Goal: Use online tool/utility: Use online tool/utility

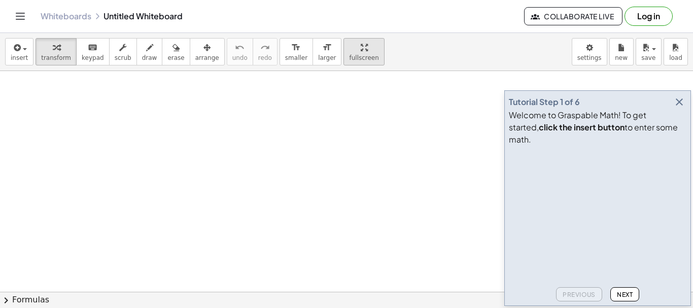
click at [349, 55] on span "fullscreen" at bounding box center [363, 57] width 29 height 7
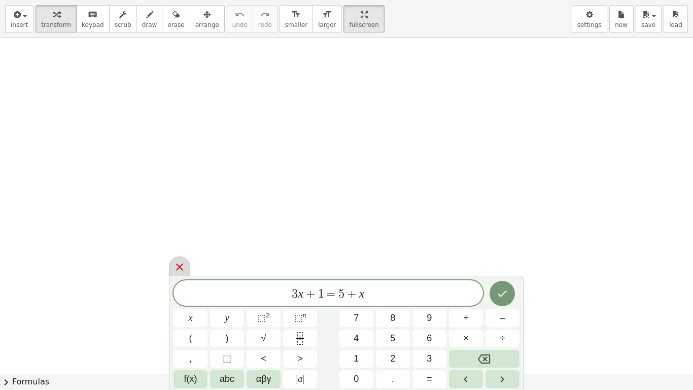
click at [180, 266] on icon at bounding box center [179, 266] width 7 height 7
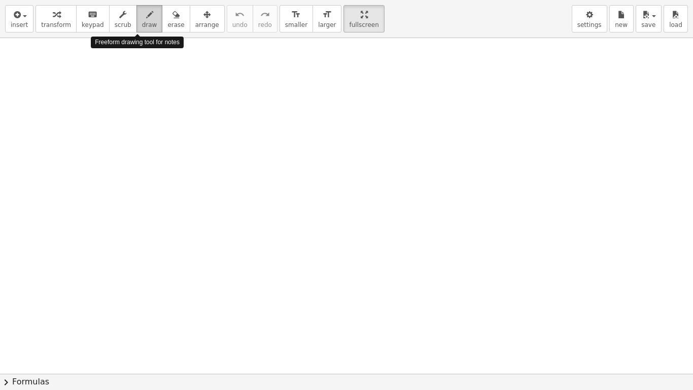
click at [142, 23] on span "draw" at bounding box center [149, 24] width 15 height 7
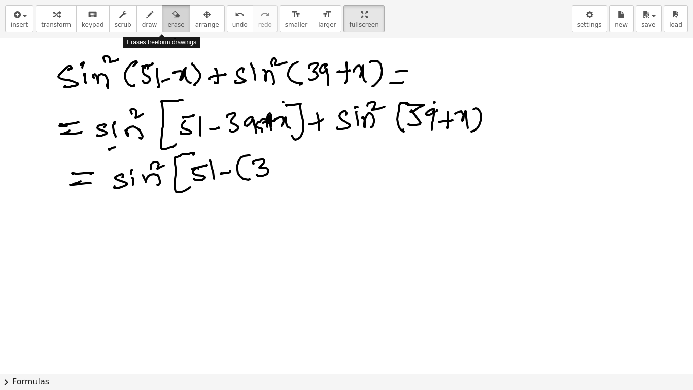
click at [167, 22] on span "erase" at bounding box center [175, 24] width 17 height 7
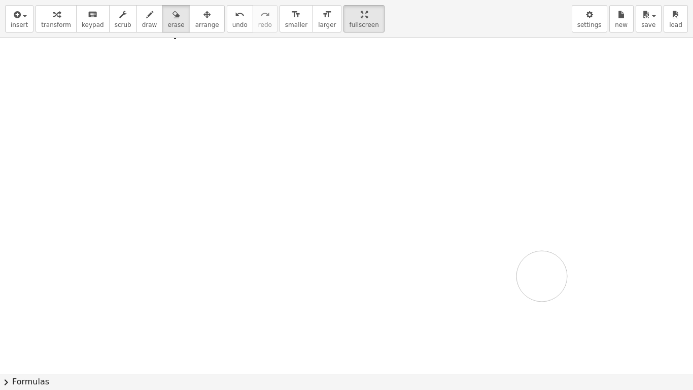
drag, startPoint x: 135, startPoint y: 93, endPoint x: 542, endPoint y: 276, distance: 445.8
click at [542, 276] on div at bounding box center [346, 373] width 693 height 671
click at [148, 18] on button "draw" at bounding box center [149, 18] width 26 height 27
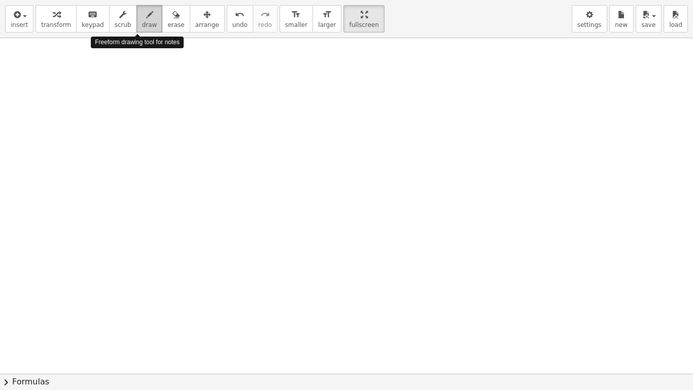
click at [142, 21] on span "draw" at bounding box center [149, 24] width 15 height 7
click at [146, 15] on icon "button" at bounding box center [149, 15] width 7 height 12
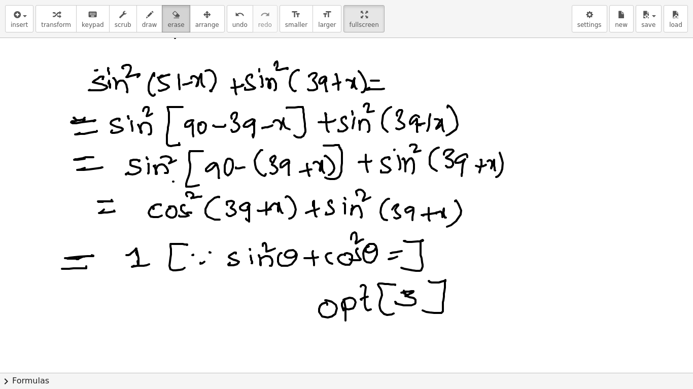
click at [167, 22] on span "erase" at bounding box center [175, 24] width 17 height 7
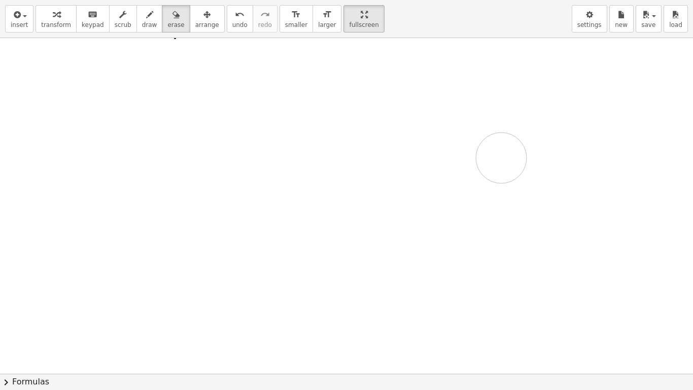
drag, startPoint x: 165, startPoint y: 75, endPoint x: 448, endPoint y: 189, distance: 305.4
click at [449, 193] on div at bounding box center [346, 373] width 693 height 671
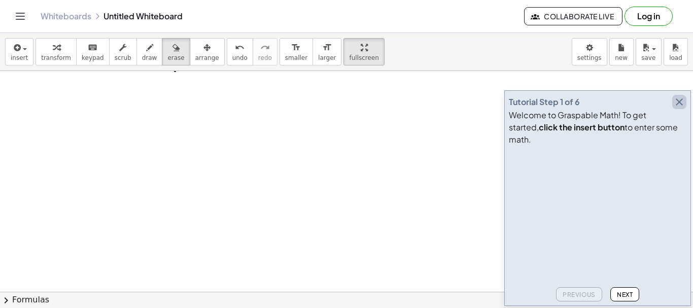
click at [678, 108] on icon "button" at bounding box center [679, 102] width 12 height 12
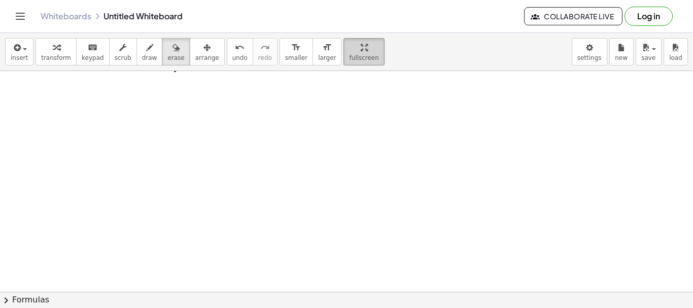
click at [361, 50] on icon "button" at bounding box center [364, 48] width 7 height 12
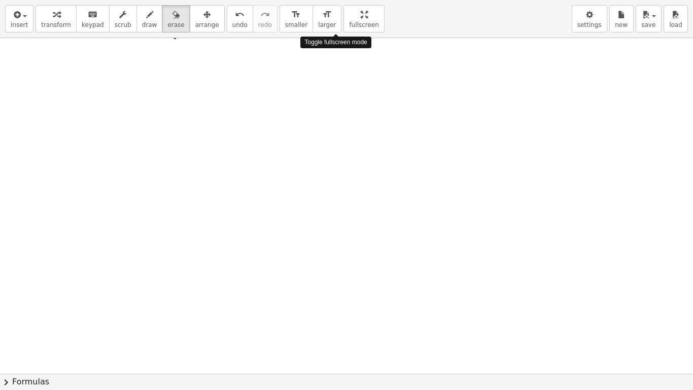
click at [337, 112] on div "insert select one: Math Expression Function Text Youtube Video Graphing Geometr…" at bounding box center [346, 195] width 693 height 390
click at [337, 112] on div at bounding box center [346, 373] width 693 height 671
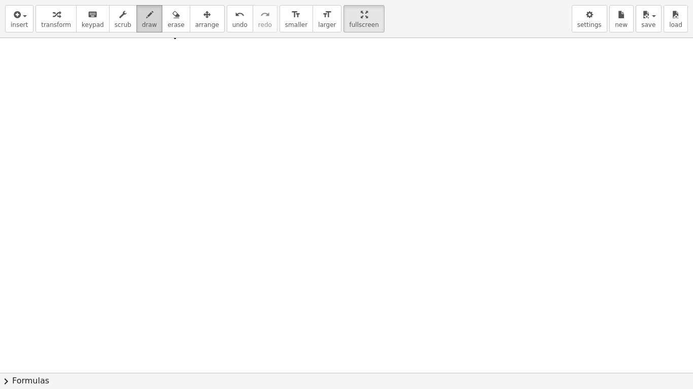
click at [146, 20] on icon "button" at bounding box center [149, 15] width 7 height 12
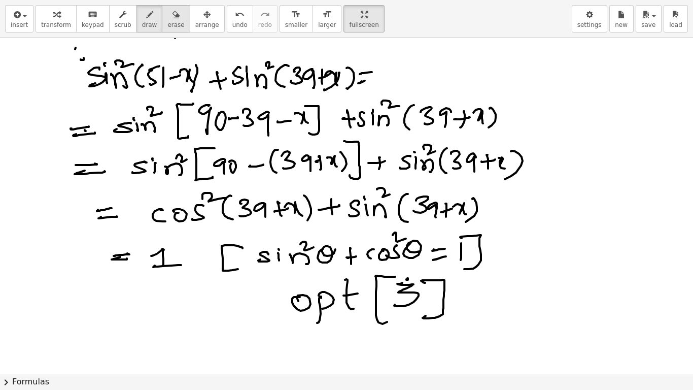
click at [172, 18] on icon "button" at bounding box center [175, 15] width 7 height 12
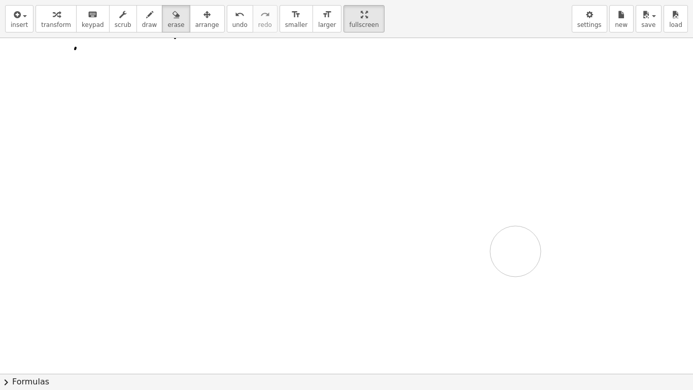
drag, startPoint x: 123, startPoint y: 73, endPoint x: 515, endPoint y: 251, distance: 431.4
click at [515, 251] on div at bounding box center [346, 373] width 693 height 671
click at [143, 23] on span "draw" at bounding box center [149, 24] width 15 height 7
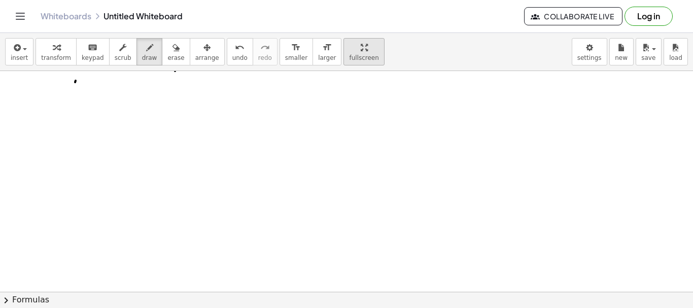
click at [361, 51] on icon "button" at bounding box center [364, 48] width 7 height 12
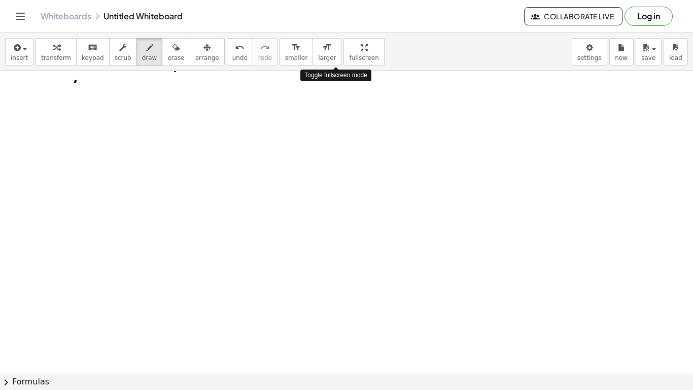
drag, startPoint x: 336, startPoint y: 51, endPoint x: 336, endPoint y: 113, distance: 61.4
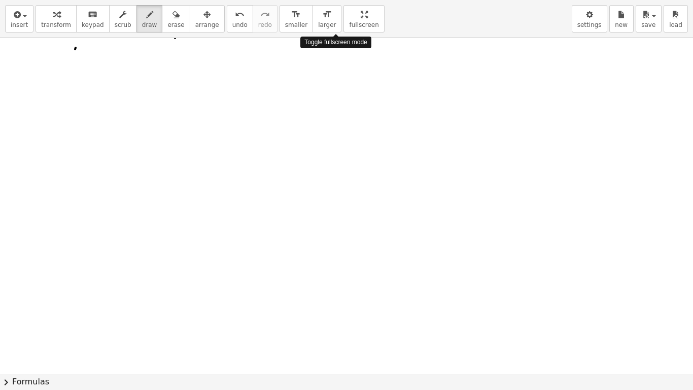
click at [336, 113] on div "insert select one: Math Expression Function Text Youtube Video Graphing Geometr…" at bounding box center [346, 195] width 693 height 390
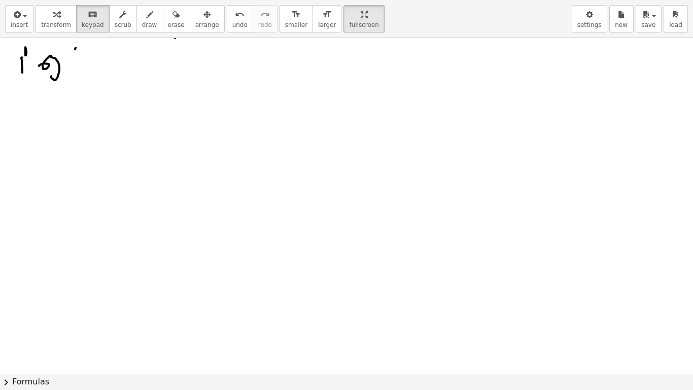
click at [90, 46] on div at bounding box center [346, 373] width 693 height 671
click at [142, 21] on span "draw" at bounding box center [149, 24] width 15 height 7
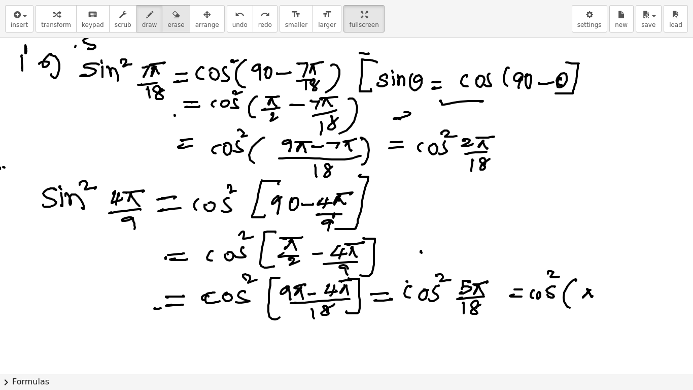
click at [172, 16] on icon "button" at bounding box center [175, 15] width 7 height 12
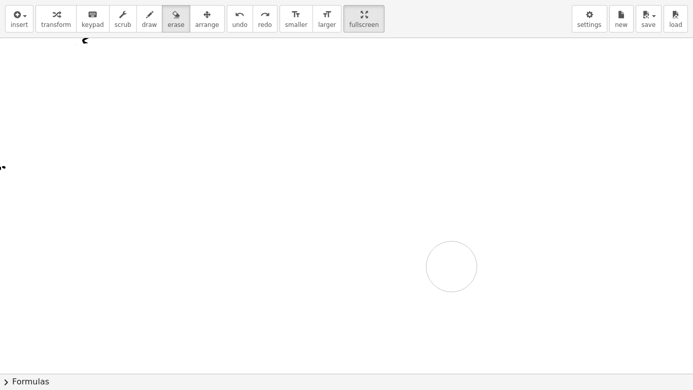
drag, startPoint x: 91, startPoint y: 77, endPoint x: 396, endPoint y: 282, distance: 367.4
click at [396, 282] on div at bounding box center [346, 371] width 693 height 671
drag, startPoint x: 338, startPoint y: 18, endPoint x: 338, endPoint y: -44, distance: 61.4
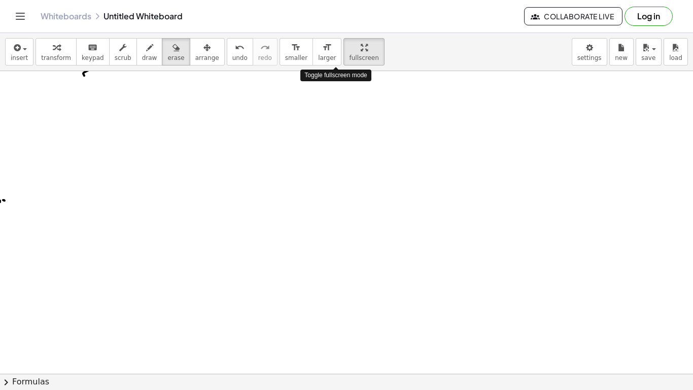
click at [338, 0] on html "Graspable Math Activities Get Started Activity Bank Assigned Work Classes White…" at bounding box center [346, 195] width 693 height 390
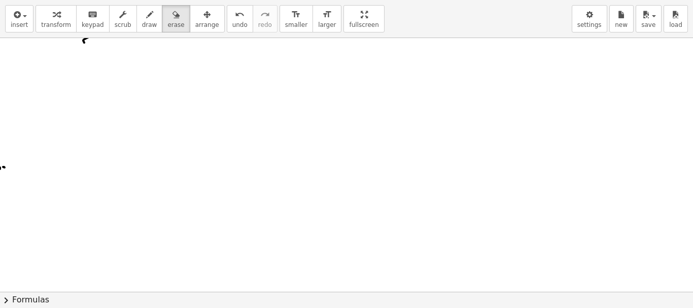
click at [334, 117] on div "insert select one: Math Expression Function Text Youtube Video Graphing Geometr…" at bounding box center [346, 154] width 693 height 308
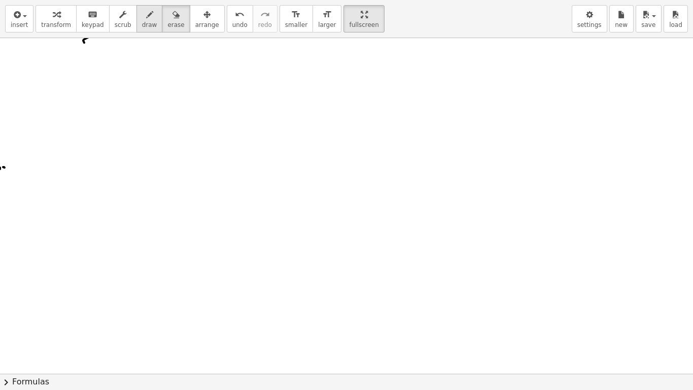
click at [142, 21] on span "draw" at bounding box center [149, 24] width 15 height 7
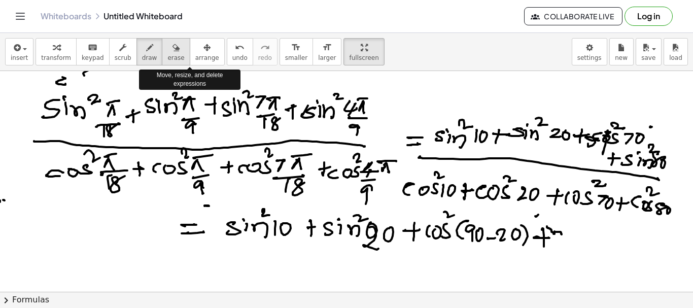
click at [167, 56] on span "erase" at bounding box center [175, 57] width 17 height 7
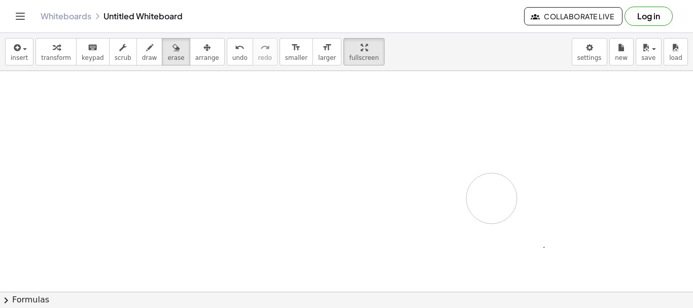
drag, startPoint x: 157, startPoint y: 137, endPoint x: 492, endPoint y: 198, distance: 339.9
click at [349, 60] on span "fullscreen" at bounding box center [363, 57] width 29 height 7
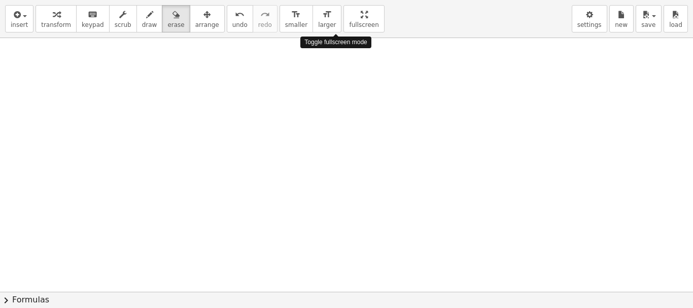
click at [336, 117] on div "insert select one: Math Expression Function Text Youtube Video Graphing Geometr…" at bounding box center [346, 154] width 693 height 308
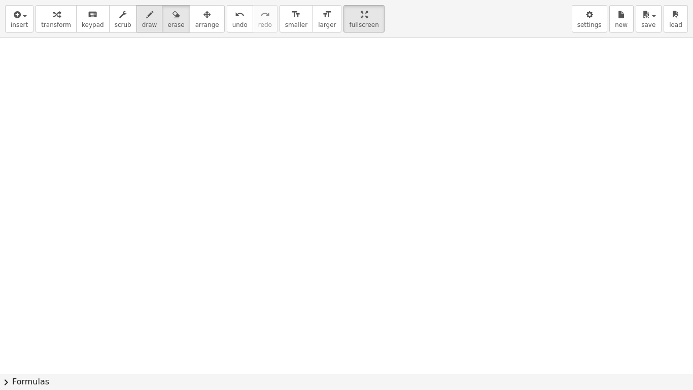
click at [144, 22] on button "draw" at bounding box center [149, 18] width 26 height 27
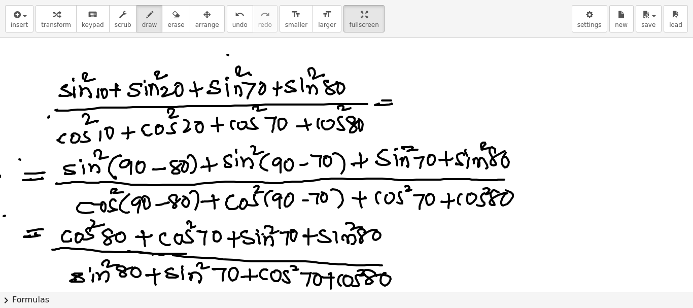
scroll to position [0, 0]
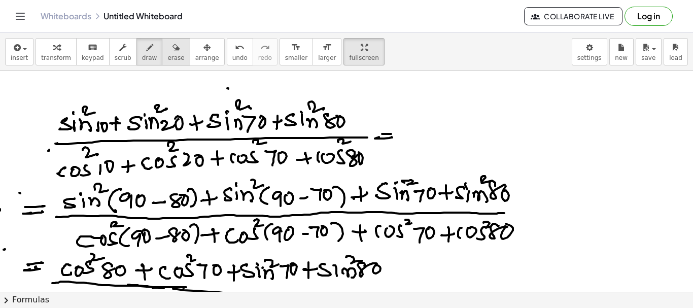
click at [169, 54] on button "erase" at bounding box center [176, 51] width 28 height 27
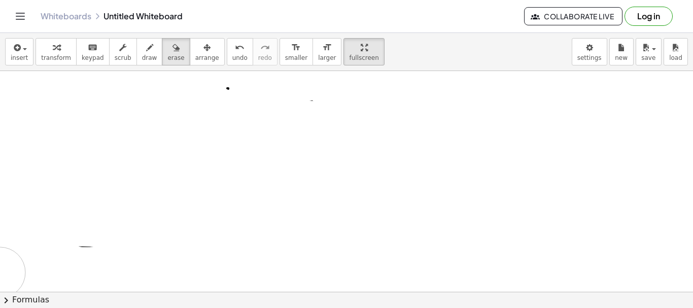
drag, startPoint x: 45, startPoint y: 113, endPoint x: 0, endPoint y: 272, distance: 165.6
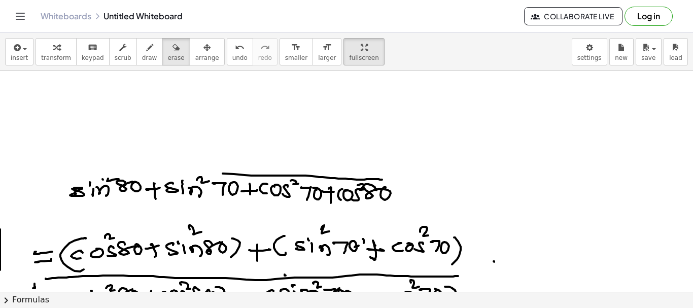
scroll to position [101, 0]
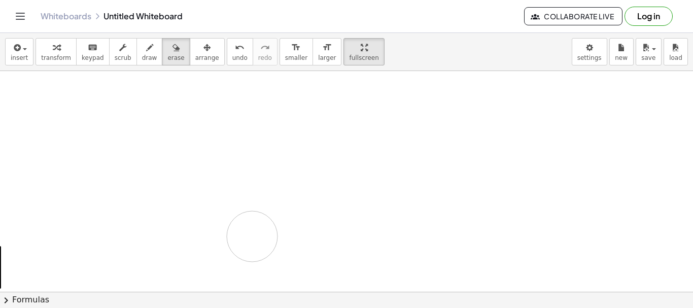
drag, startPoint x: 99, startPoint y: 124, endPoint x: 229, endPoint y: 218, distance: 159.8
click at [248, 228] on div at bounding box center [346, 223] width 693 height 507
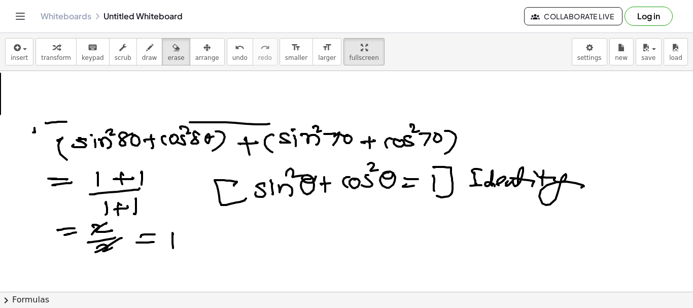
scroll to position [287, 0]
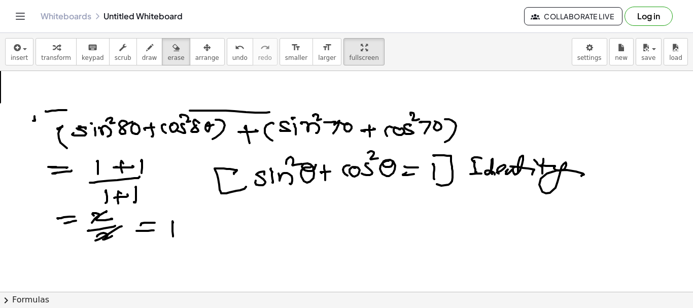
drag, startPoint x: 76, startPoint y: 176, endPoint x: 113, endPoint y: 188, distance: 39.5
click at [87, 180] on div at bounding box center [346, 115] width 693 height 662
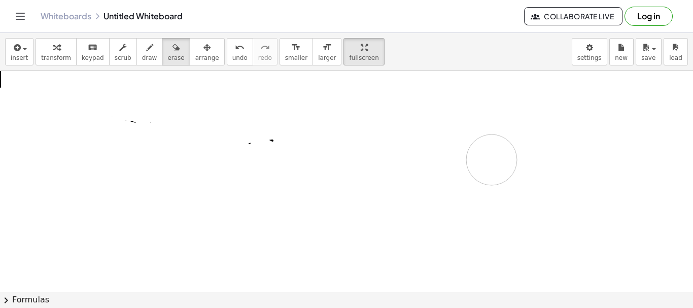
drag, startPoint x: 43, startPoint y: 165, endPoint x: 514, endPoint y: 156, distance: 471.4
click at [514, 156] on div at bounding box center [346, 115] width 693 height 662
click at [654, 50] on div "button" at bounding box center [648, 47] width 15 height 12
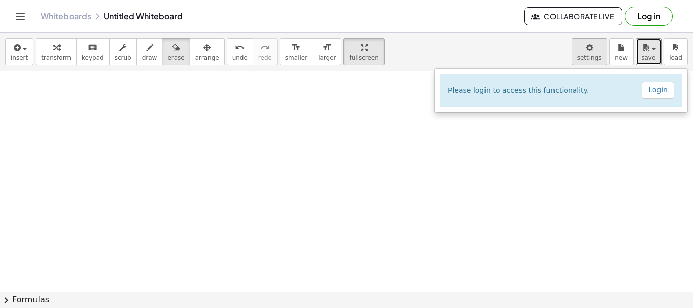
click at [598, 54] on body "Graspable Math Activities Get Started Activity Bank Assigned Work Classes White…" at bounding box center [346, 154] width 693 height 308
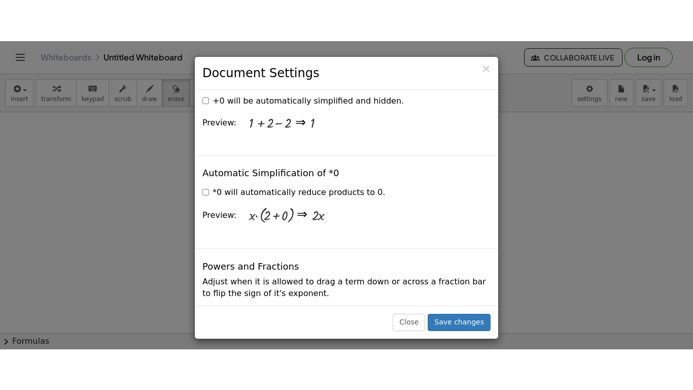
scroll to position [1522, 0]
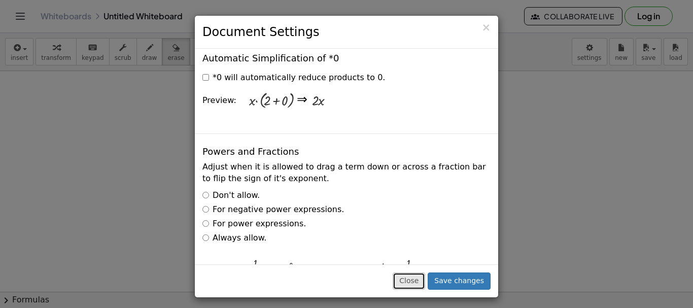
click at [419, 282] on button "Close" at bounding box center [409, 280] width 32 height 17
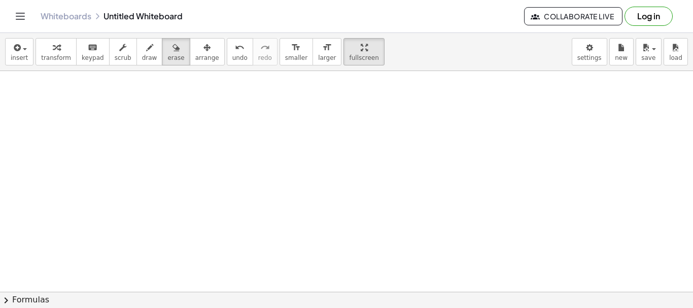
click at [349, 58] on span "fullscreen" at bounding box center [363, 57] width 29 height 7
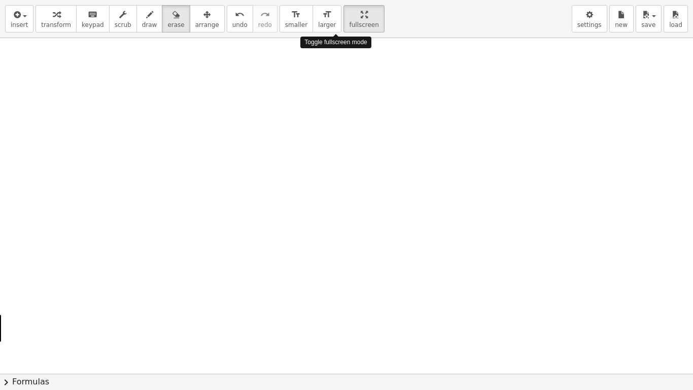
click at [337, 113] on div "insert select one: Math Expression Function Text Youtube Video Graphing Geometr…" at bounding box center [346, 195] width 693 height 390
click at [144, 19] on div "button" at bounding box center [149, 14] width 15 height 12
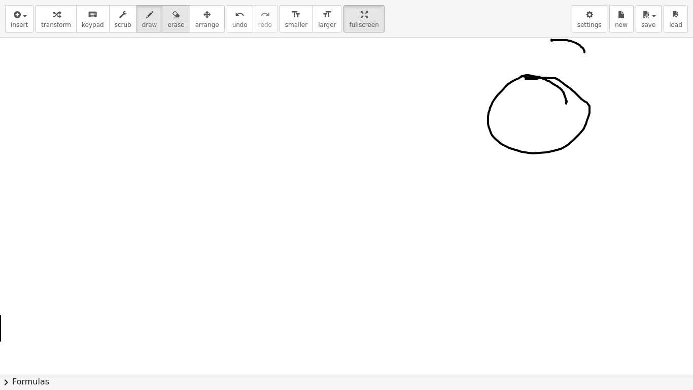
click at [162, 19] on button "erase" at bounding box center [176, 18] width 28 height 27
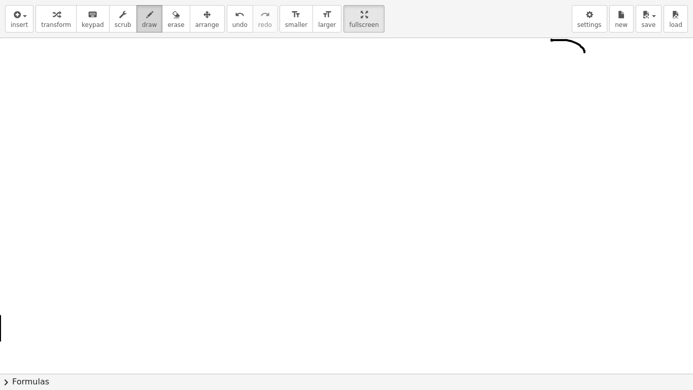
click at [146, 14] on icon "button" at bounding box center [149, 15] width 7 height 12
drag, startPoint x: 663, startPoint y: 57, endPoint x: 617, endPoint y: 97, distance: 60.4
click at [617, 97] on div at bounding box center [346, 373] width 693 height 671
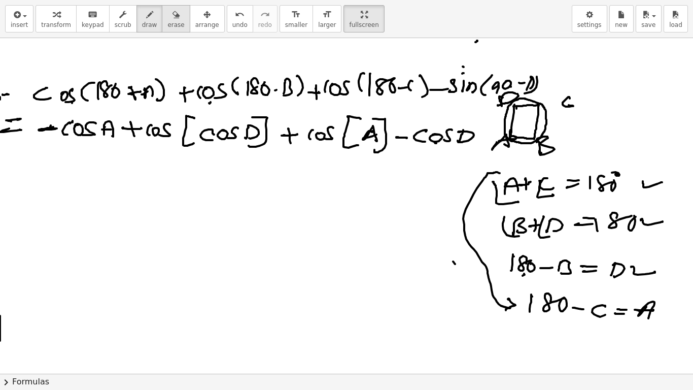
click at [167, 23] on span "erase" at bounding box center [175, 24] width 17 height 7
click at [167, 21] on span "erase" at bounding box center [175, 24] width 17 height 7
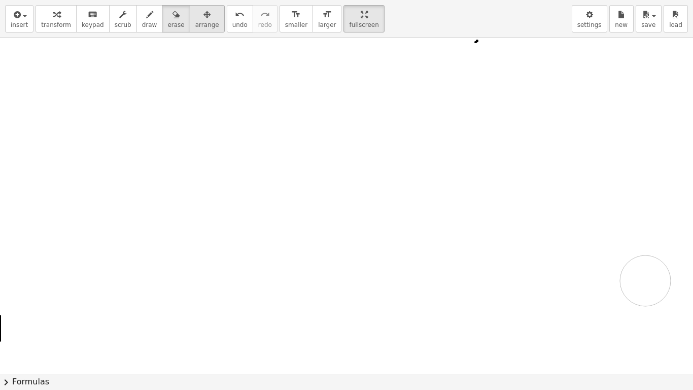
drag, startPoint x: 27, startPoint y: 133, endPoint x: 200, endPoint y: 23, distance: 204.8
click at [645, 281] on div at bounding box center [346, 373] width 693 height 671
click at [146, 16] on icon "button" at bounding box center [149, 15] width 7 height 12
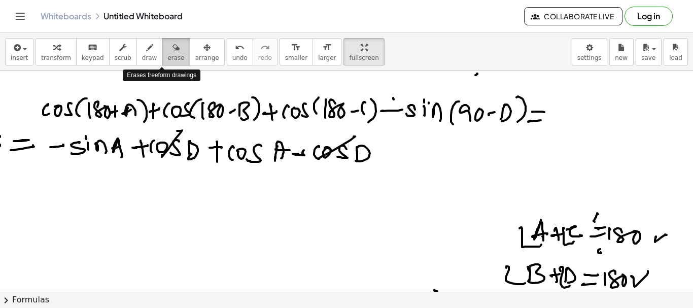
click at [167, 57] on span "erase" at bounding box center [175, 57] width 17 height 7
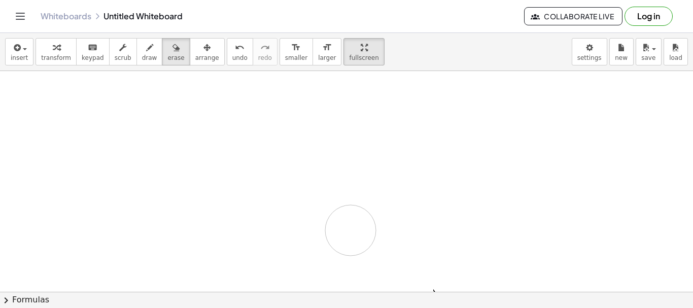
drag, startPoint x: 34, startPoint y: 124, endPoint x: 120, endPoint y: 98, distance: 89.1
click at [430, 307] on html "Graspable Math Activities Get Started Activity Bank Assigned Work Classes White…" at bounding box center [346, 154] width 693 height 308
click at [349, 54] on span "fullscreen" at bounding box center [363, 57] width 29 height 7
drag, startPoint x: 342, startPoint y: 52, endPoint x: 342, endPoint y: 114, distance: 61.4
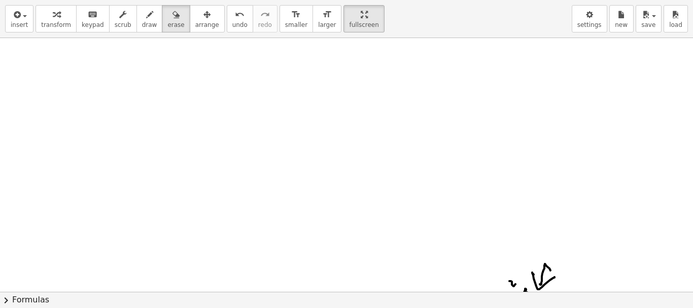
click at [342, 114] on div "insert select one: Math Expression Function Text Youtube Video Graphing Geometr…" at bounding box center [346, 154] width 693 height 308
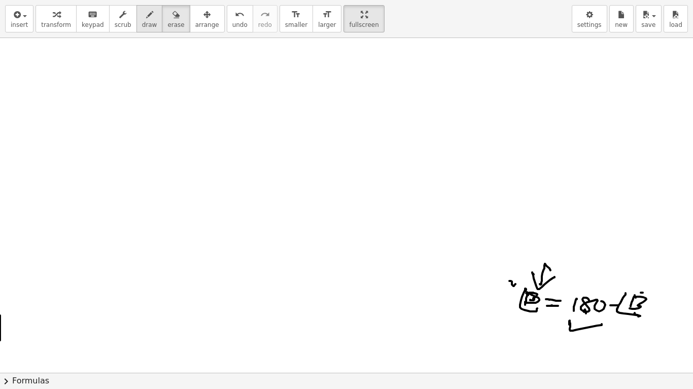
click at [142, 22] on span "draw" at bounding box center [149, 24] width 15 height 7
drag, startPoint x: 576, startPoint y: 270, endPoint x: 562, endPoint y: 276, distance: 15.3
click at [562, 275] on div at bounding box center [346, 373] width 693 height 671
click at [172, 18] on icon "button" at bounding box center [175, 15] width 7 height 12
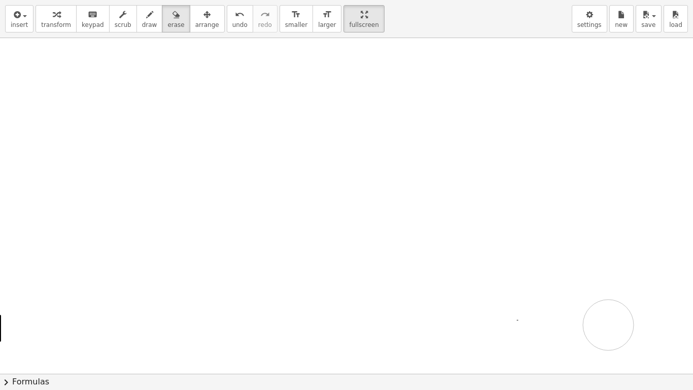
drag, startPoint x: 629, startPoint y: 303, endPoint x: 623, endPoint y: 389, distance: 86.5
click at [610, 307] on div at bounding box center [346, 373] width 693 height 671
click at [136, 13] on button "draw" at bounding box center [149, 18] width 26 height 27
click at [450, 7] on div "insert select one: Math Expression Function Text Youtube Video Graphing Geometr…" at bounding box center [346, 19] width 693 height 38
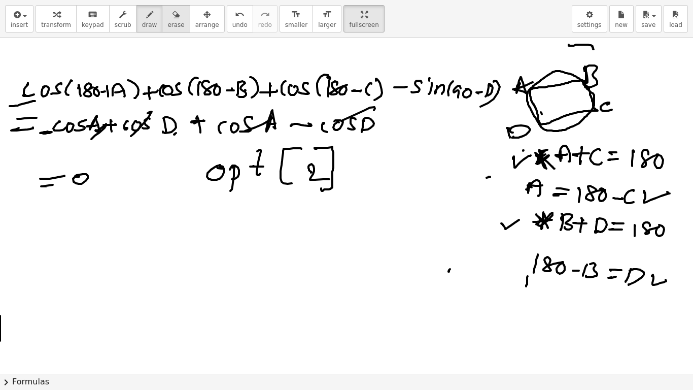
click at [172, 16] on icon "button" at bounding box center [175, 15] width 7 height 12
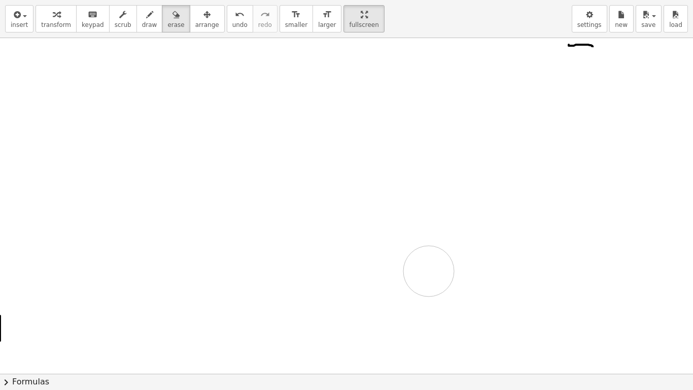
drag, startPoint x: 140, startPoint y: 84, endPoint x: 478, endPoint y: 257, distance: 379.8
click at [423, 269] on div at bounding box center [346, 373] width 693 height 671
click at [145, 17] on button "draw" at bounding box center [149, 18] width 26 height 27
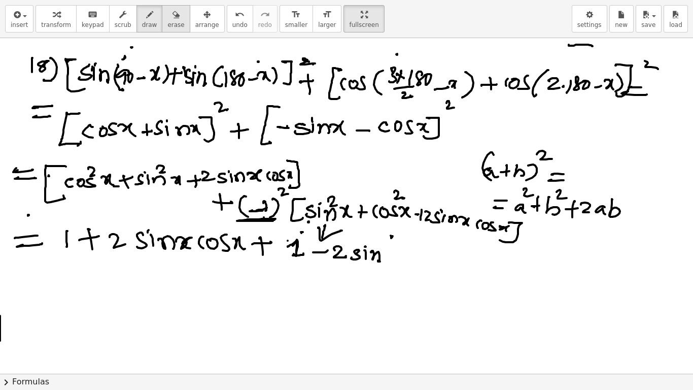
click at [169, 17] on button "erase" at bounding box center [176, 18] width 28 height 27
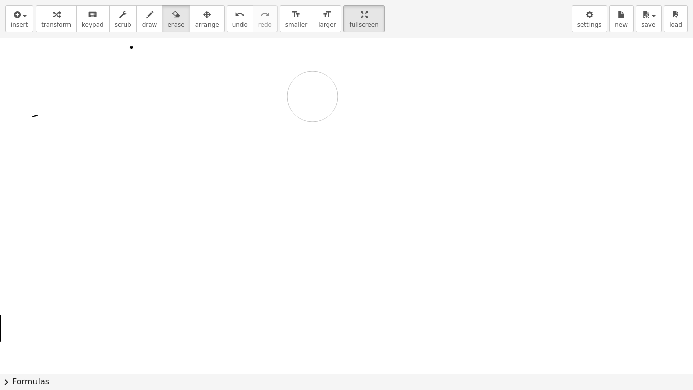
drag, startPoint x: 156, startPoint y: 79, endPoint x: 313, endPoint y: 96, distance: 157.7
click at [142, 18] on div "button" at bounding box center [149, 14] width 15 height 12
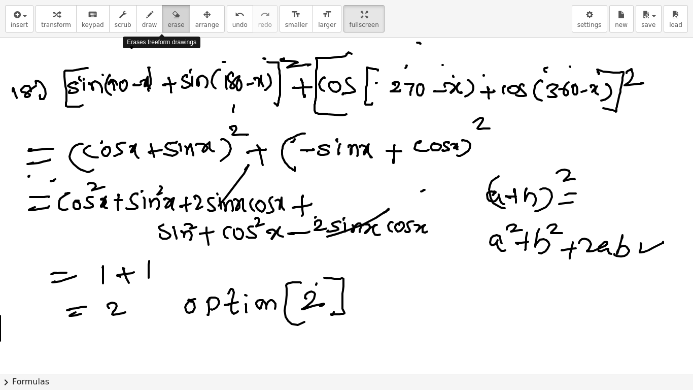
click at [167, 22] on span "erase" at bounding box center [175, 24] width 17 height 7
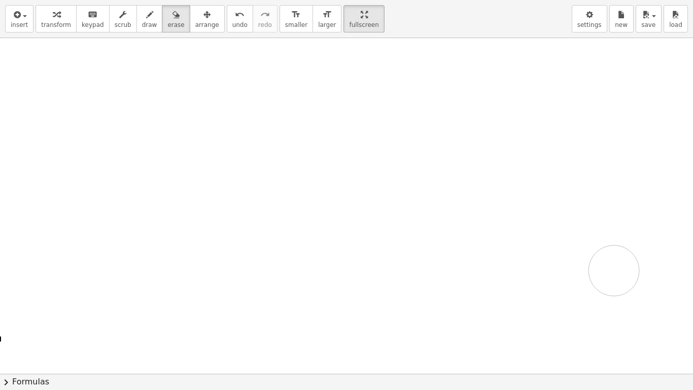
drag, startPoint x: 115, startPoint y: 93, endPoint x: 614, endPoint y: 270, distance: 529.9
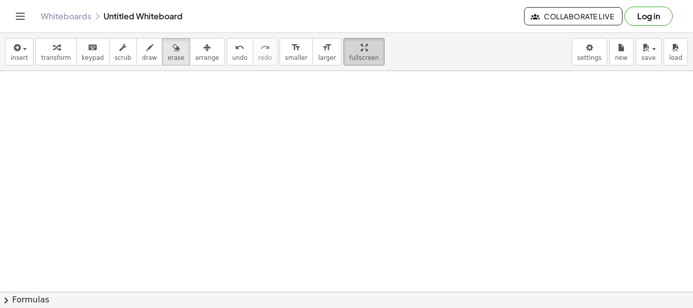
click at [349, 55] on span "fullscreen" at bounding box center [363, 57] width 29 height 7
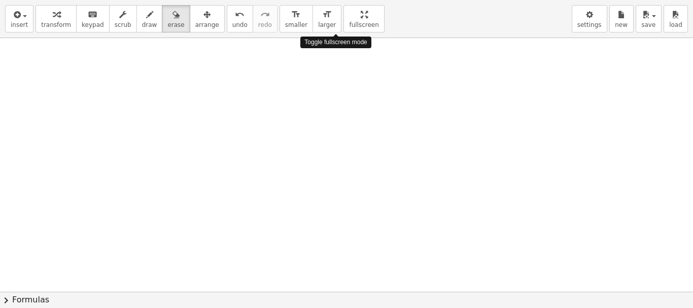
click at [337, 116] on div "insert select one: Math Expression Function Text Youtube Video Graphing Geometr…" at bounding box center [346, 154] width 693 height 308
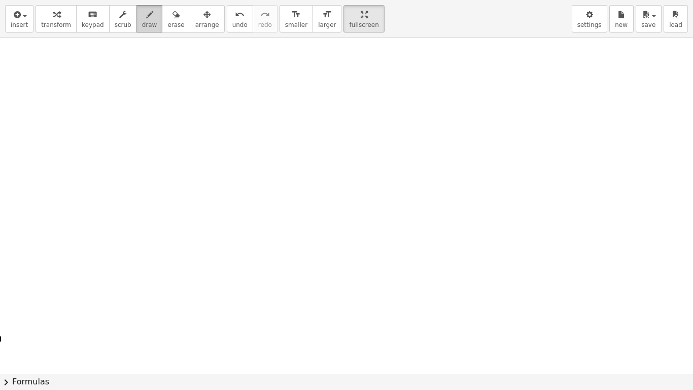
click at [146, 15] on icon "button" at bounding box center [149, 15] width 7 height 12
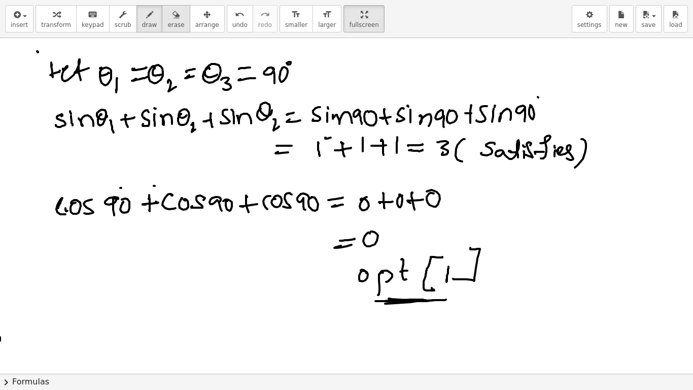
click at [167, 22] on span "erase" at bounding box center [175, 24] width 17 height 7
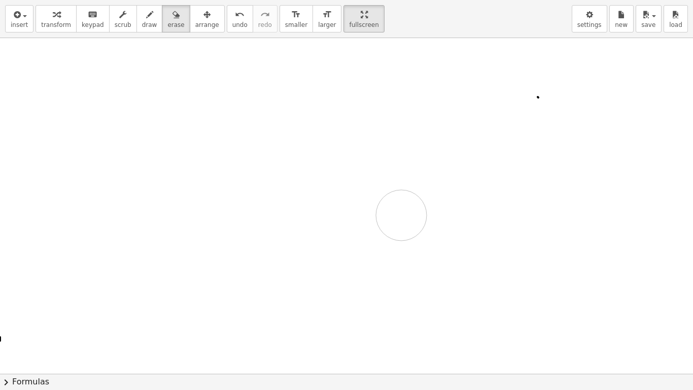
drag, startPoint x: 204, startPoint y: 115, endPoint x: 401, endPoint y: 215, distance: 221.5
drag, startPoint x: 459, startPoint y: 187, endPoint x: 515, endPoint y: 103, distance: 100.9
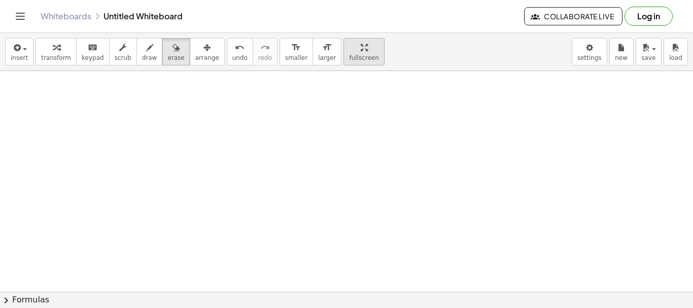
click at [349, 55] on span "fullscreen" at bounding box center [363, 57] width 29 height 7
drag, startPoint x: 337, startPoint y: 59, endPoint x: 337, endPoint y: 121, distance: 61.4
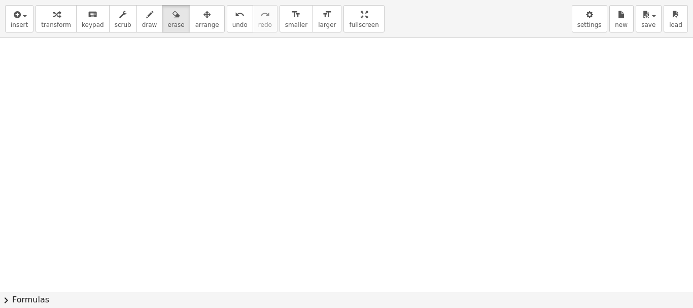
click at [337, 121] on div "insert select one: Math Expression Function Text Youtube Video Graphing Geometr…" at bounding box center [346, 154] width 693 height 308
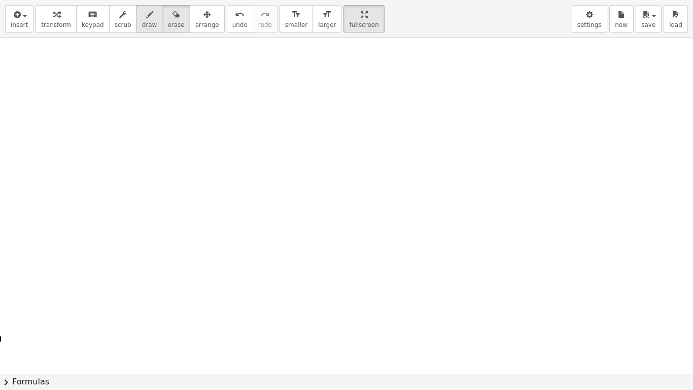
click at [145, 14] on button "draw" at bounding box center [149, 18] width 26 height 27
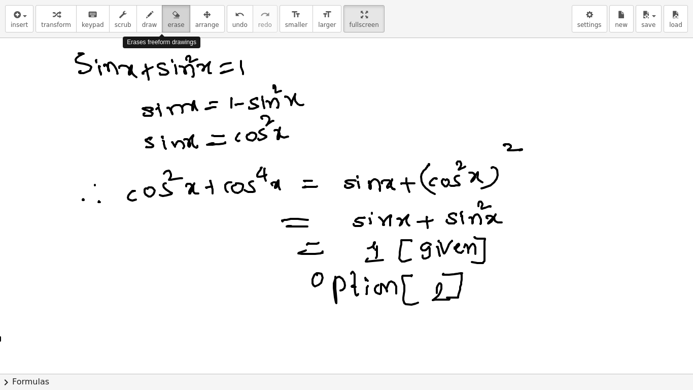
click at [167, 24] on span "erase" at bounding box center [175, 24] width 17 height 7
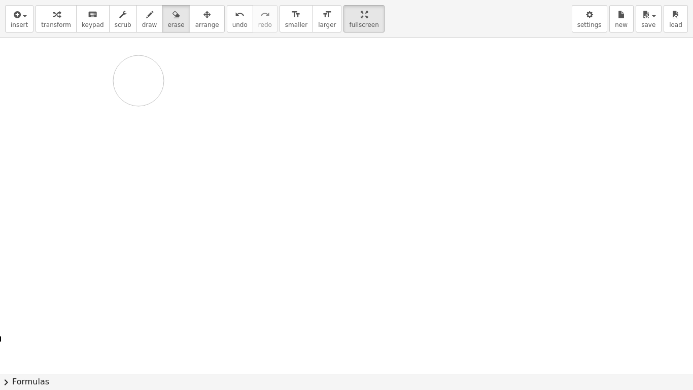
drag, startPoint x: 100, startPoint y: 69, endPoint x: 128, endPoint y: 71, distance: 28.5
click at [143, 21] on span "draw" at bounding box center [149, 24] width 15 height 7
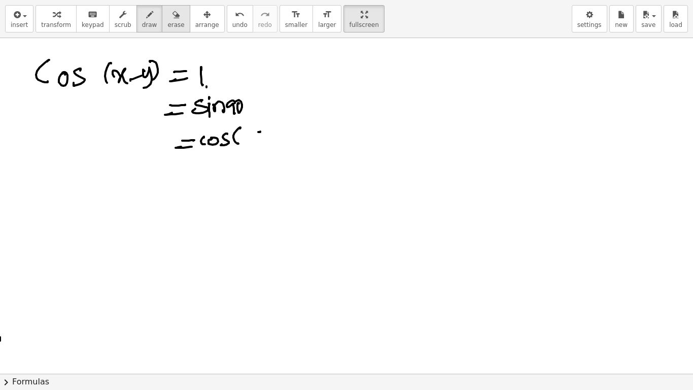
click at [172, 19] on icon "button" at bounding box center [175, 15] width 7 height 12
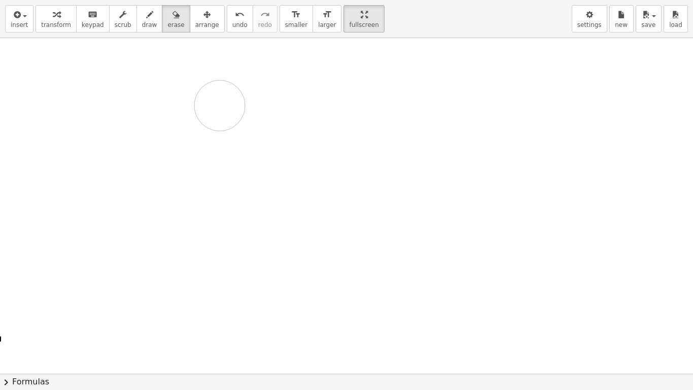
drag, startPoint x: 229, startPoint y: 74, endPoint x: 222, endPoint y: 122, distance: 49.1
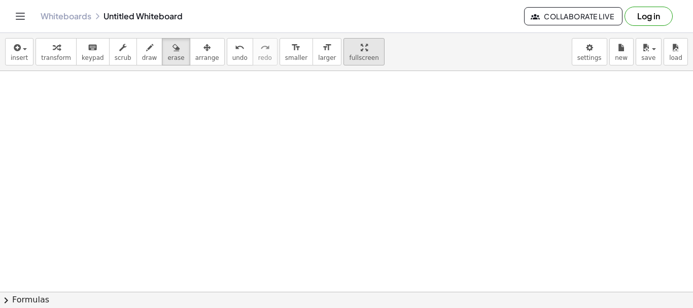
click at [349, 55] on span "fullscreen" at bounding box center [363, 57] width 29 height 7
drag, startPoint x: 341, startPoint y: 55, endPoint x: 341, endPoint y: 116, distance: 61.4
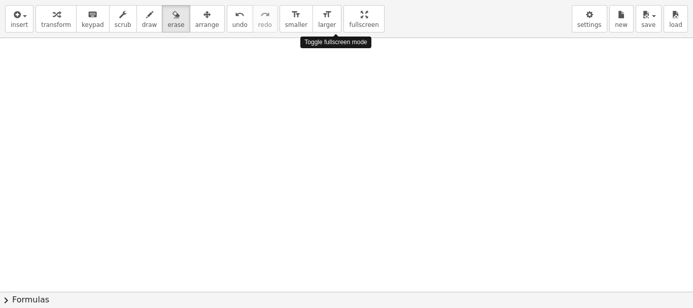
click at [341, 116] on div "insert select one: Math Expression Function Text Youtube Video Graphing Geometr…" at bounding box center [346, 154] width 693 height 308
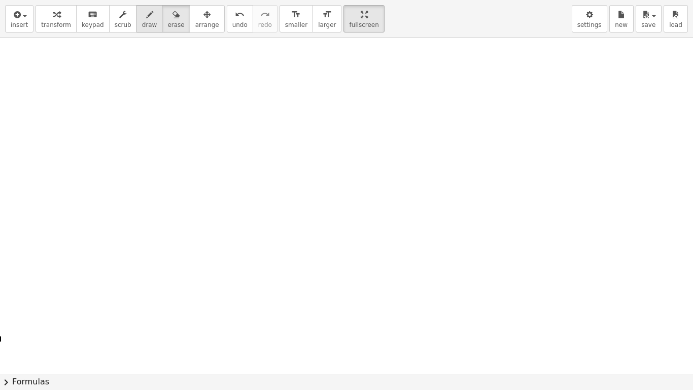
click at [146, 17] on icon "button" at bounding box center [149, 15] width 7 height 12
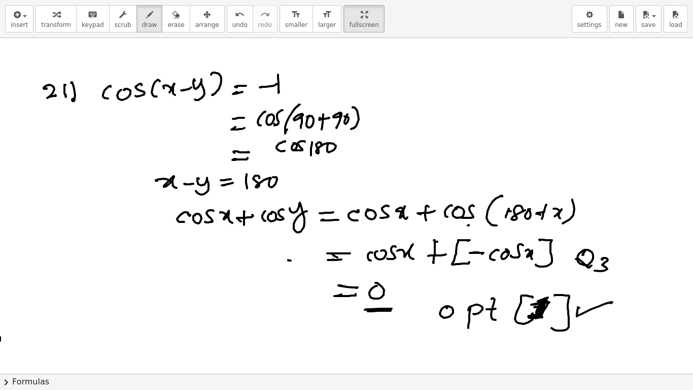
click at [389, 307] on button "chevron_right Formulas" at bounding box center [346, 381] width 693 height 16
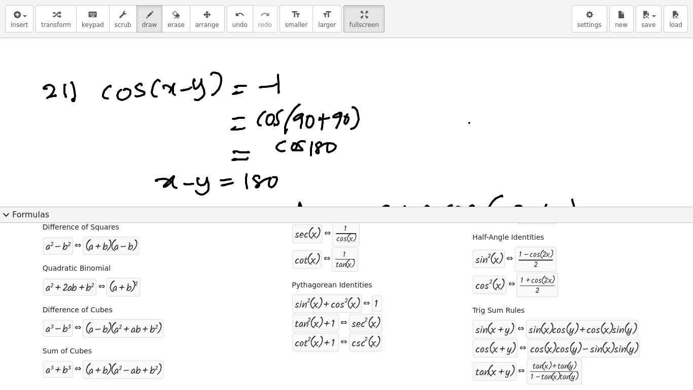
scroll to position [87, 0]
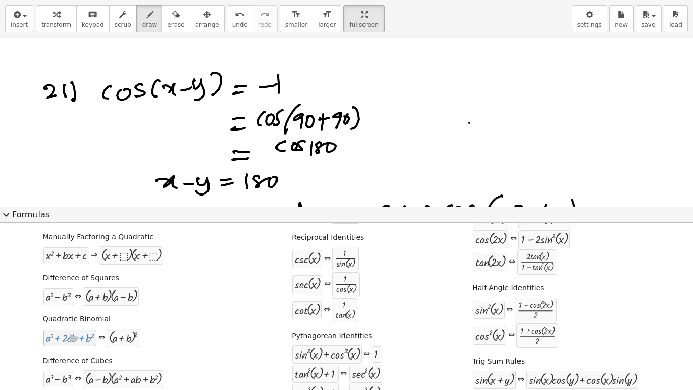
click at [87, 307] on div at bounding box center [70, 338] width 49 height 12
drag, startPoint x: 84, startPoint y: 341, endPoint x: 119, endPoint y: 131, distance: 212.9
click at [65, 307] on div at bounding box center [70, 338] width 49 height 12
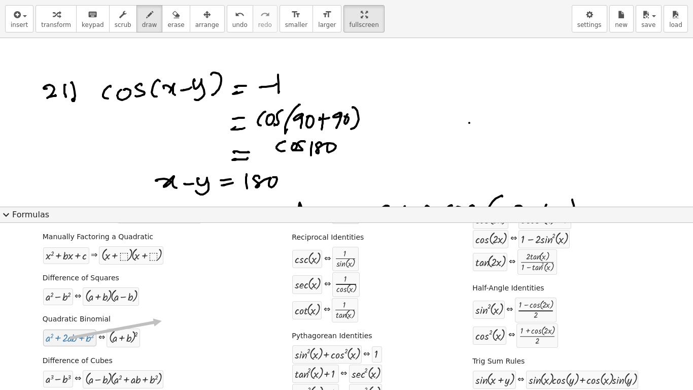
drag, startPoint x: 63, startPoint y: 338, endPoint x: 159, endPoint y: 321, distance: 97.9
click at [159, 307] on div "Quadratic Binomial + a 2 + · 2 · a · b + b 2 ⇔ ( + a + b ) 2" at bounding box center [122, 329] width 163 height 39
drag, startPoint x: 123, startPoint y: 338, endPoint x: 192, endPoint y: 271, distance: 96.5
drag, startPoint x: 89, startPoint y: 344, endPoint x: 147, endPoint y: 89, distance: 261.8
click at [121, 307] on div at bounding box center [123, 337] width 28 height 13
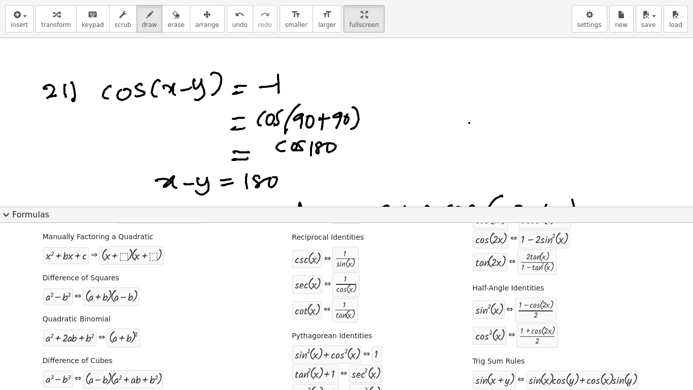
click at [98, 307] on div "⇔" at bounding box center [101, 338] width 7 height 12
click at [169, 307] on div "Difference of Squares + a 2 − b 2 ⇔ · ( + a + b ) · ( + a − b )" at bounding box center [122, 288] width 163 height 39
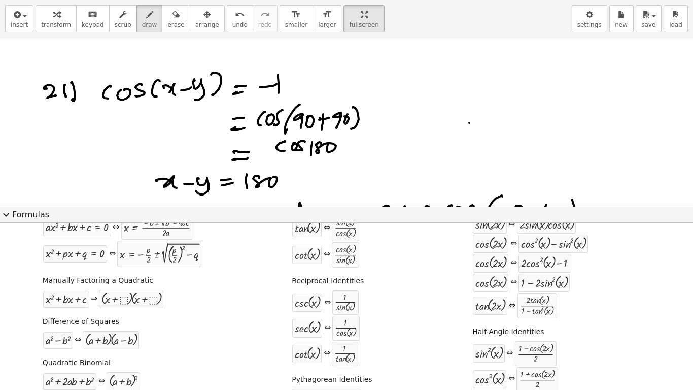
scroll to position [0, 0]
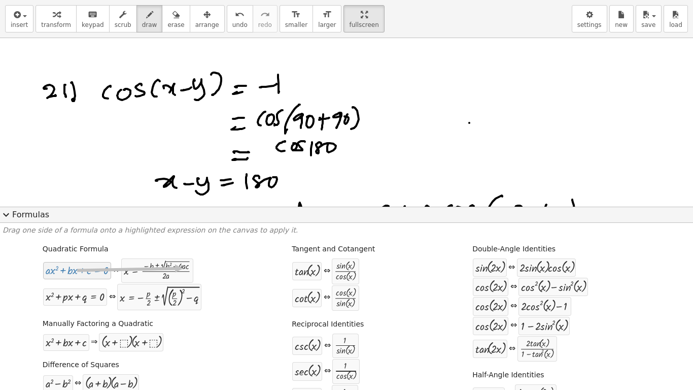
drag, startPoint x: 67, startPoint y: 268, endPoint x: 181, endPoint y: 268, distance: 113.1
click at [181, 268] on div "+ · a · x 2 + · b · x + c = 0 ⇔ x = · ( − b ± 2 √ ( + b 2 − · 4 · a · c ) ) · 2…" at bounding box center [118, 270] width 151 height 25
drag, startPoint x: 178, startPoint y: 271, endPoint x: 89, endPoint y: 274, distance: 88.3
drag, startPoint x: 52, startPoint y: 274, endPoint x: 216, endPoint y: 88, distance: 248.0
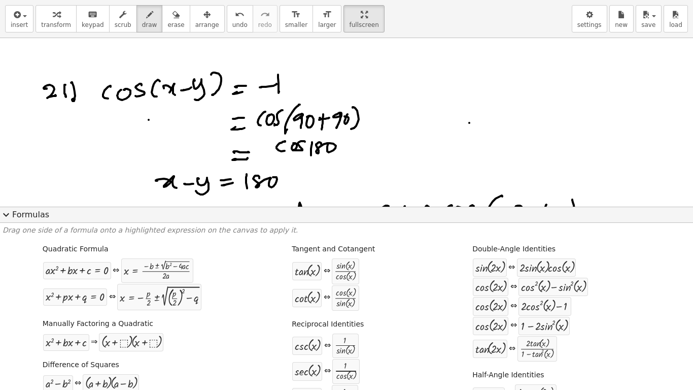
click at [3, 215] on span "expand_more" at bounding box center [6, 215] width 12 height 12
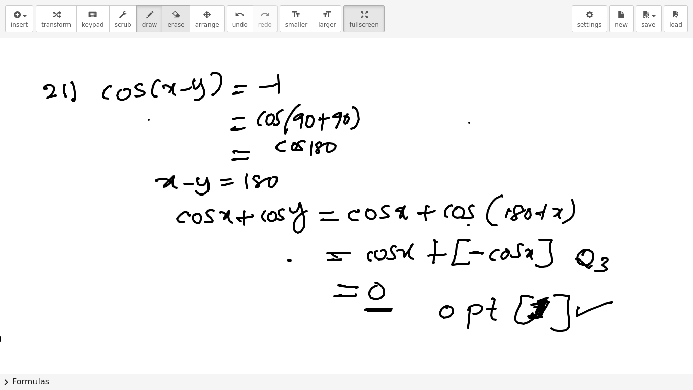
click at [167, 25] on span "erase" at bounding box center [175, 24] width 17 height 7
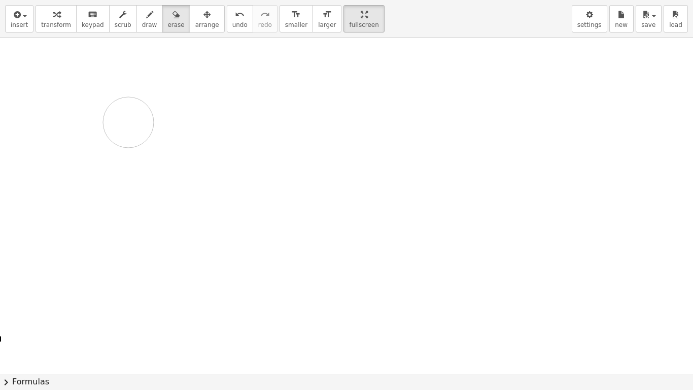
drag, startPoint x: 27, startPoint y: 93, endPoint x: 128, endPoint y: 122, distance: 105.0
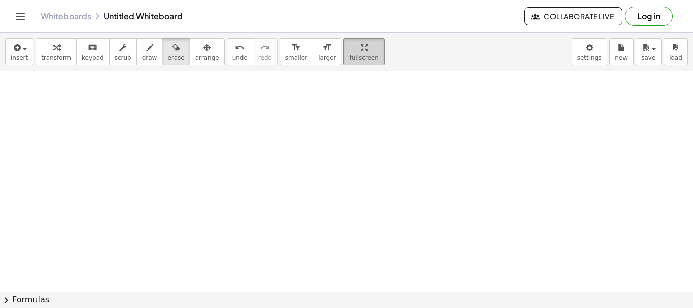
click at [349, 50] on div "button" at bounding box center [363, 47] width 29 height 12
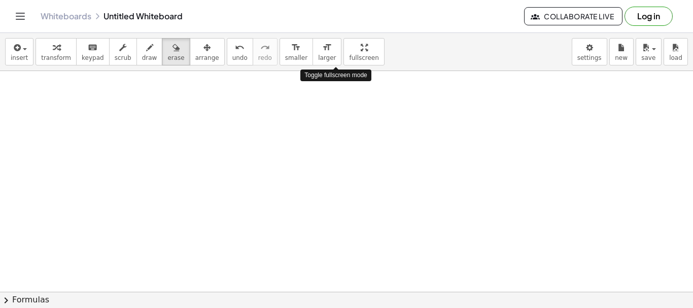
drag, startPoint x: 342, startPoint y: 54, endPoint x: 342, endPoint y: 116, distance: 61.4
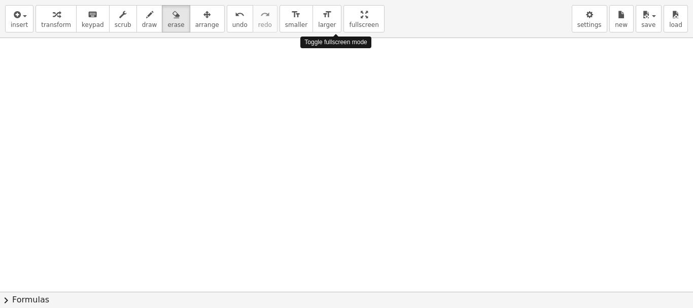
click at [342, 116] on div "insert select one: Math Expression Function Text Youtube Video Graphing Geometr…" at bounding box center [346, 154] width 693 height 308
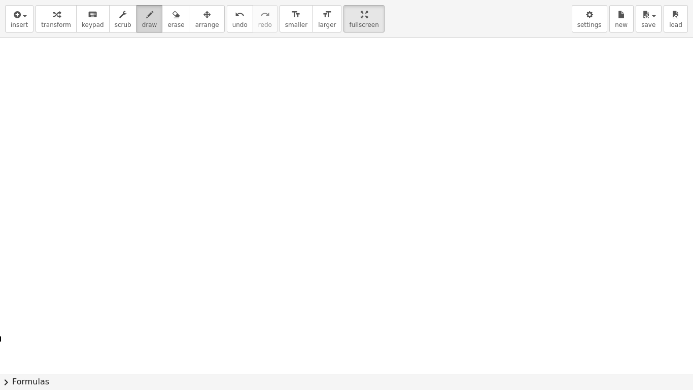
click at [147, 18] on button "draw" at bounding box center [149, 18] width 26 height 27
click at [142, 21] on span "draw" at bounding box center [149, 24] width 15 height 7
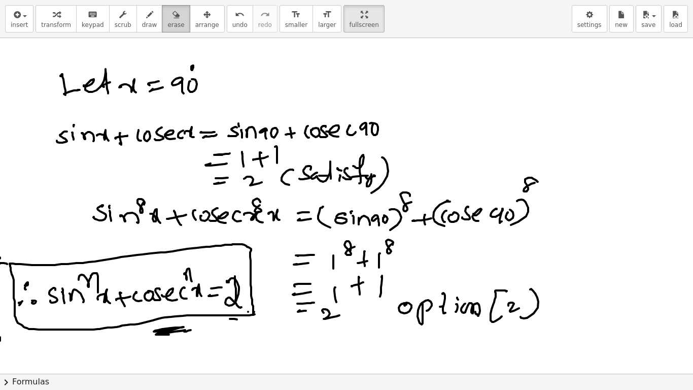
click at [167, 23] on span "erase" at bounding box center [175, 24] width 17 height 7
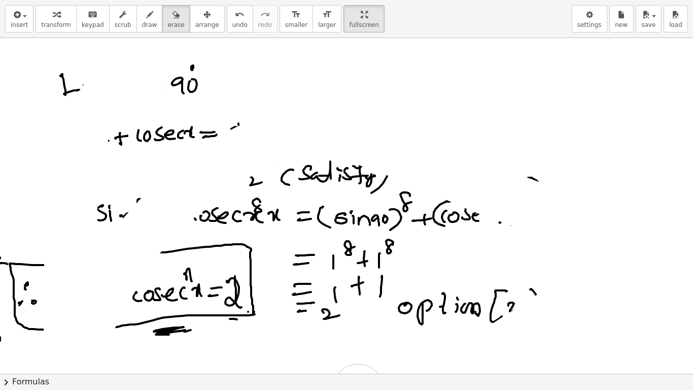
drag, startPoint x: 142, startPoint y: 75, endPoint x: 414, endPoint y: 344, distance: 382.8
click at [347, 307] on div "insert select one: Math Expression Function Text Youtube Video Graphing Geometr…" at bounding box center [346, 195] width 693 height 390
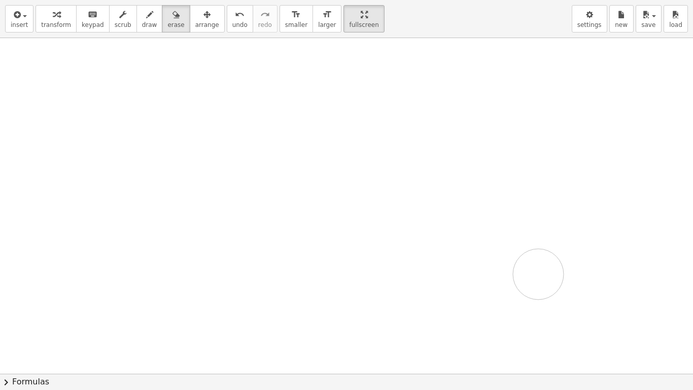
drag, startPoint x: 414, startPoint y: 344, endPoint x: 538, endPoint y: 274, distance: 142.7
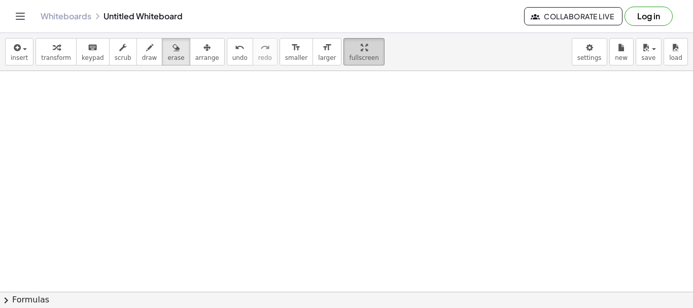
click at [349, 55] on span "fullscreen" at bounding box center [363, 57] width 29 height 7
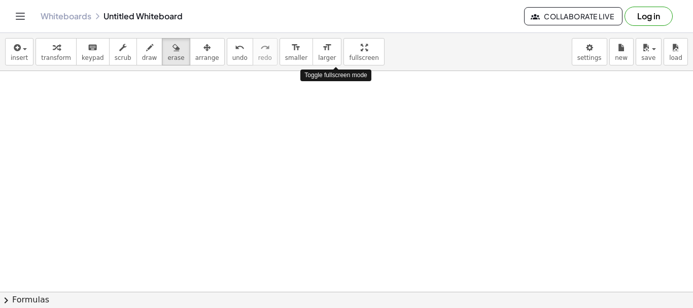
drag, startPoint x: 338, startPoint y: 54, endPoint x: 338, endPoint y: 116, distance: 61.4
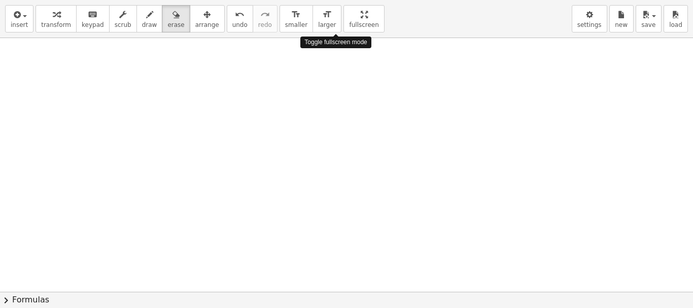
click at [338, 116] on div "insert select one: Math Expression Function Text Youtube Video Graphing Geometr…" at bounding box center [346, 154] width 693 height 308
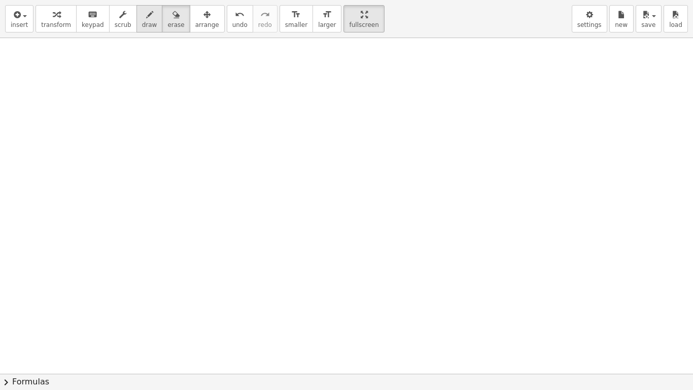
click at [142, 17] on div "button" at bounding box center [149, 14] width 15 height 12
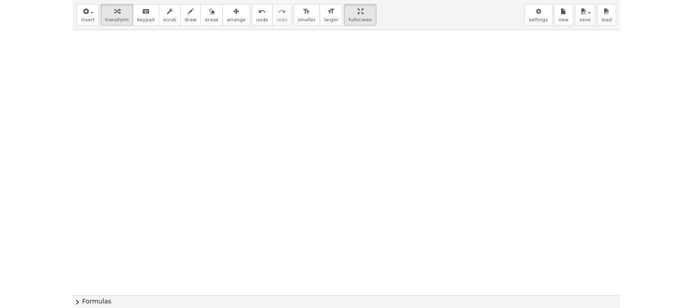
scroll to position [6, 0]
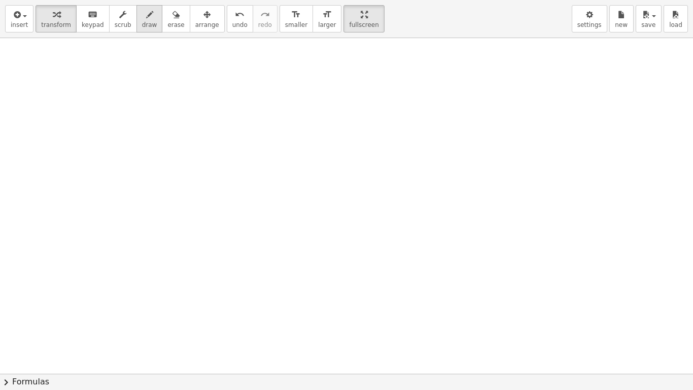
click at [146, 17] on icon "button" at bounding box center [149, 15] width 7 height 12
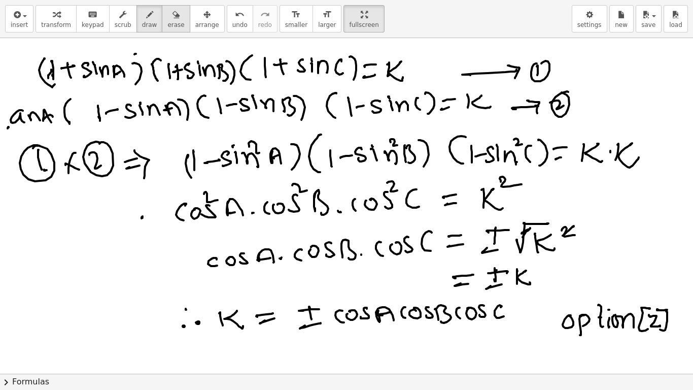
click at [162, 15] on button "erase" at bounding box center [176, 18] width 28 height 27
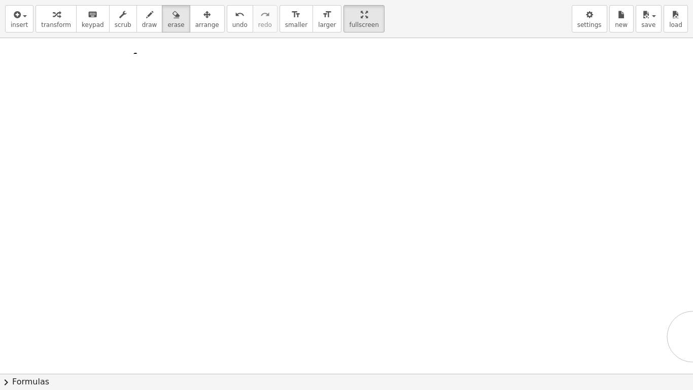
drag, startPoint x: 95, startPoint y: 68, endPoint x: 407, endPoint y: 187, distance: 334.0
click at [693, 307] on div "×" at bounding box center [346, 205] width 693 height 335
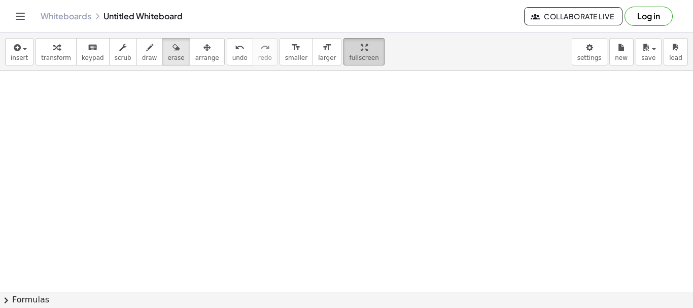
click at [349, 56] on span "fullscreen" at bounding box center [363, 57] width 29 height 7
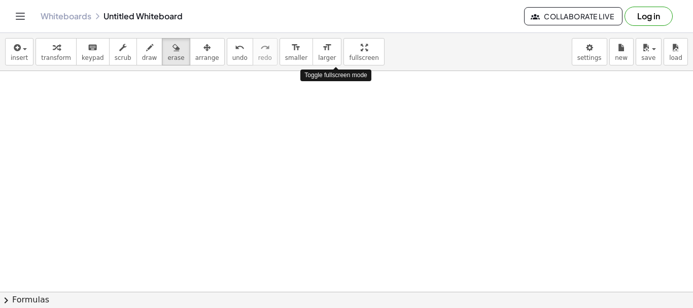
drag, startPoint x: 339, startPoint y: 56, endPoint x: 339, endPoint y: 117, distance: 61.4
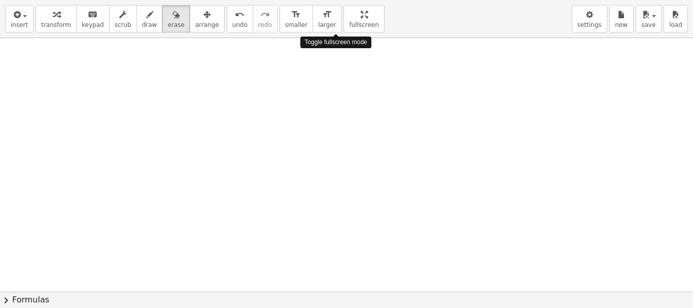
click at [339, 117] on div "insert select one: Math Expression Function Text Youtube Video Graphing Geometr…" at bounding box center [346, 154] width 693 height 308
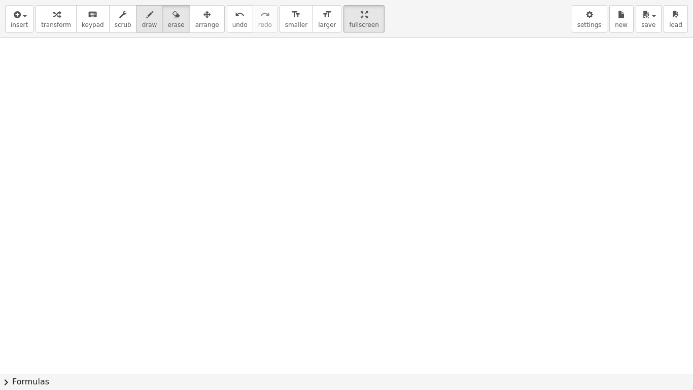
click at [143, 19] on div "button" at bounding box center [149, 14] width 15 height 12
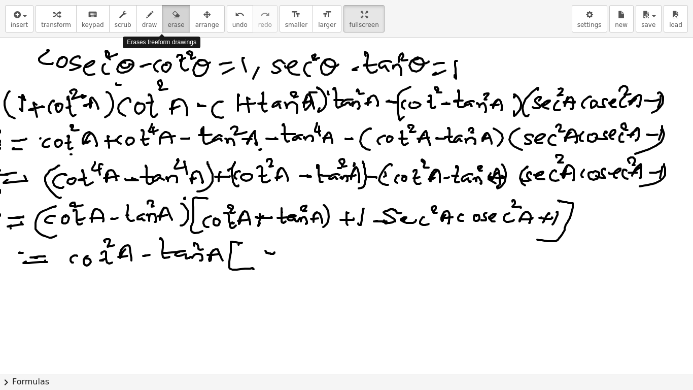
click at [172, 18] on icon "button" at bounding box center [175, 15] width 7 height 12
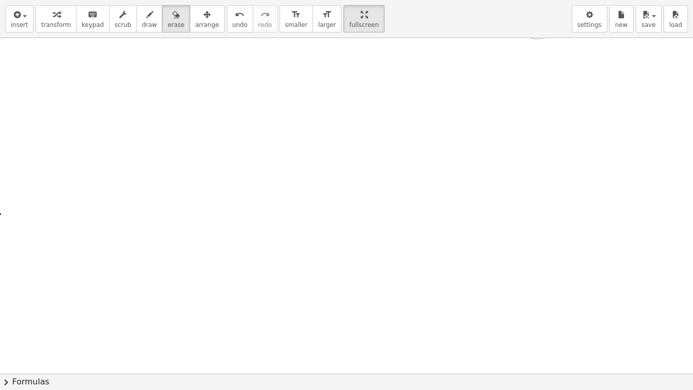
drag, startPoint x: 99, startPoint y: 69, endPoint x: 537, endPoint y: 14, distance: 441.8
click at [537, 14] on div "insert select one: Math Expression Function Text Youtube Video Graphing Geometr…" at bounding box center [346, 195] width 693 height 390
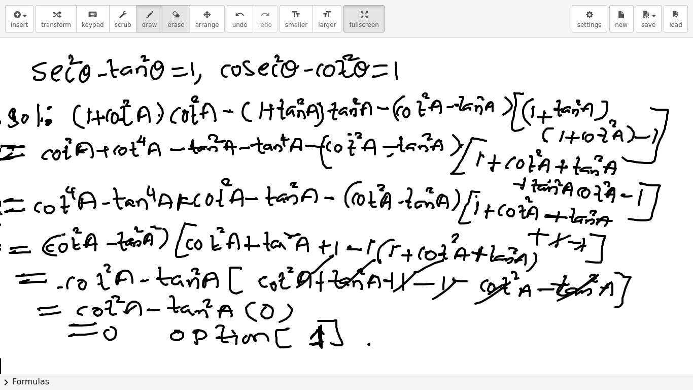
click at [172, 20] on icon "button" at bounding box center [175, 15] width 7 height 12
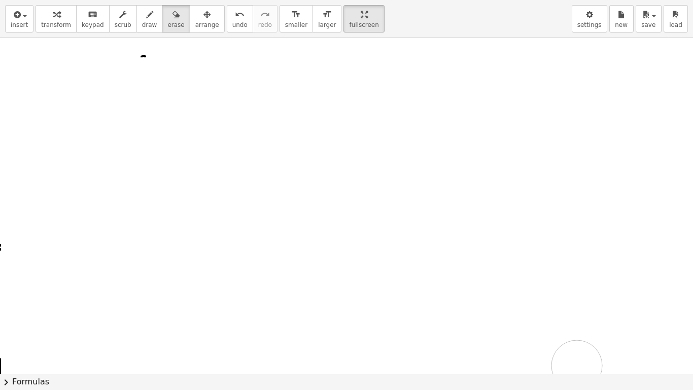
drag, startPoint x: 88, startPoint y: 63, endPoint x: 508, endPoint y: 363, distance: 516.5
click at [577, 307] on div at bounding box center [346, 367] width 693 height 671
click at [143, 22] on span "draw" at bounding box center [149, 24] width 15 height 7
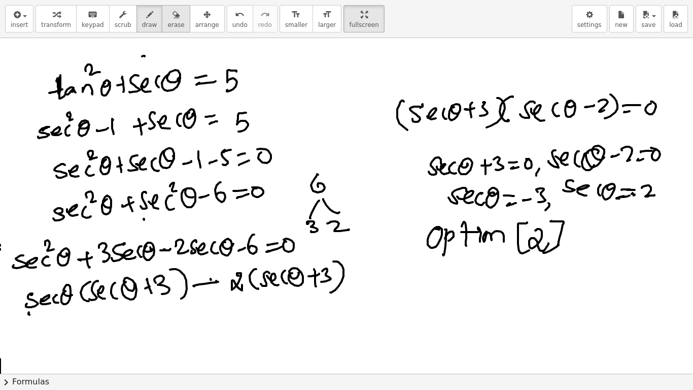
click at [167, 22] on span "erase" at bounding box center [175, 24] width 17 height 7
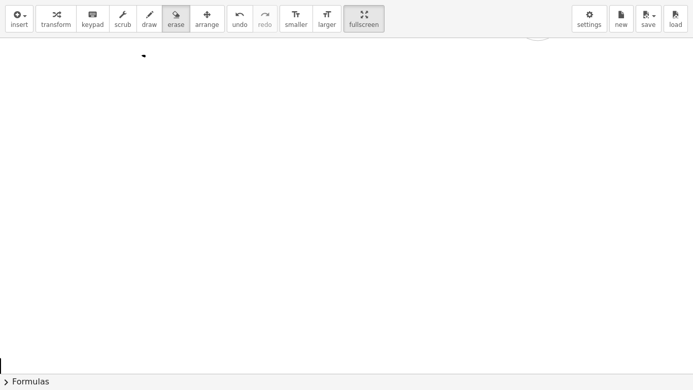
drag, startPoint x: 125, startPoint y: 77, endPoint x: 538, endPoint y: 15, distance: 417.1
click at [538, 15] on div "insert select one: Math Expression Function Text Youtube Video Graphing Geometr…" at bounding box center [346, 195] width 693 height 390
click at [144, 16] on button "draw" at bounding box center [149, 18] width 26 height 27
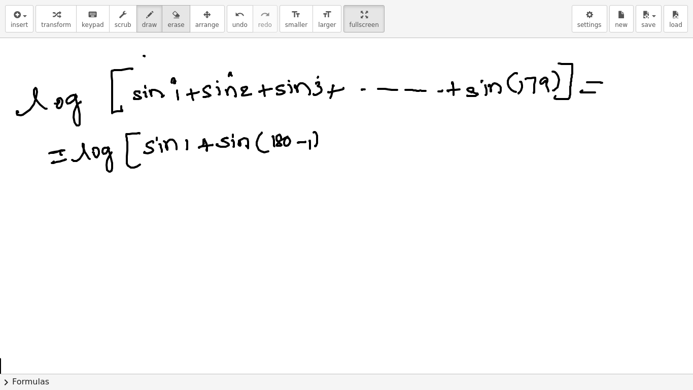
click at [167, 25] on span "erase" at bounding box center [175, 24] width 17 height 7
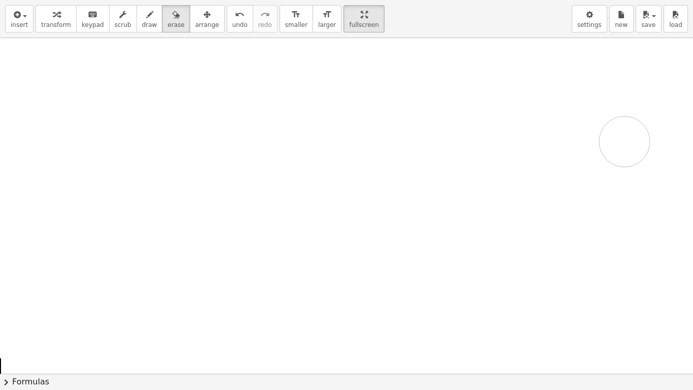
drag, startPoint x: 27, startPoint y: 109, endPoint x: 625, endPoint y: 142, distance: 598.1
click at [625, 142] on div at bounding box center [346, 367] width 693 height 671
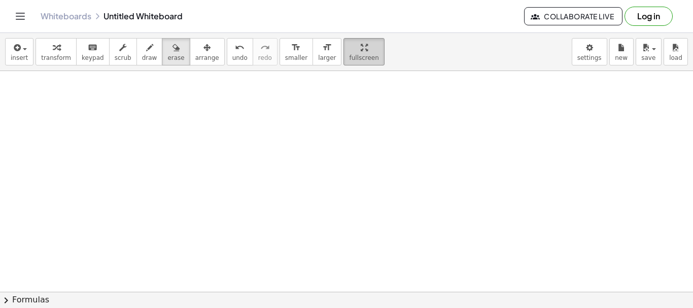
click at [349, 57] on span "fullscreen" at bounding box center [363, 57] width 29 height 7
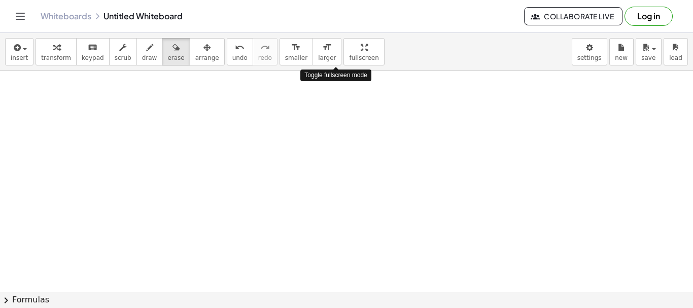
drag, startPoint x: 336, startPoint y: 56, endPoint x: 336, endPoint y: 118, distance: 61.4
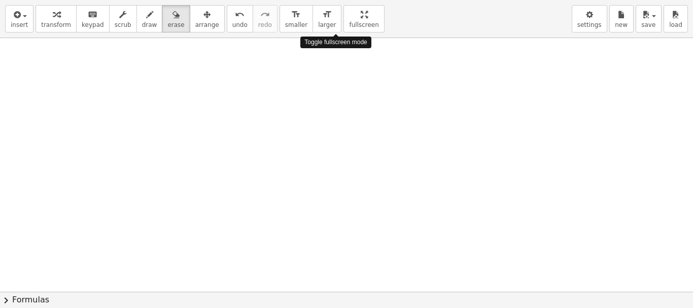
click at [336, 118] on div "insert select one: Math Expression Function Text Youtube Video Graphing Geometr…" at bounding box center [346, 154] width 693 height 308
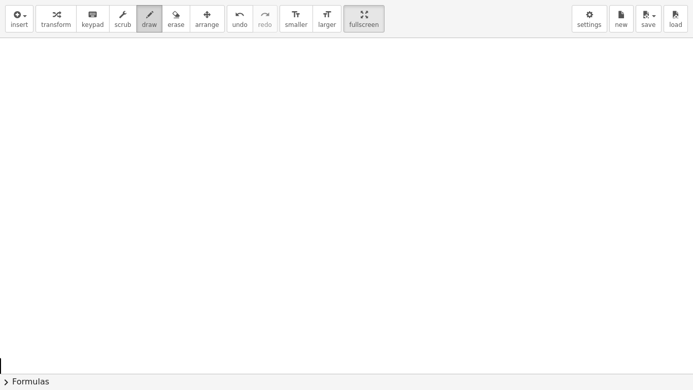
click at [142, 24] on span "draw" at bounding box center [149, 24] width 15 height 7
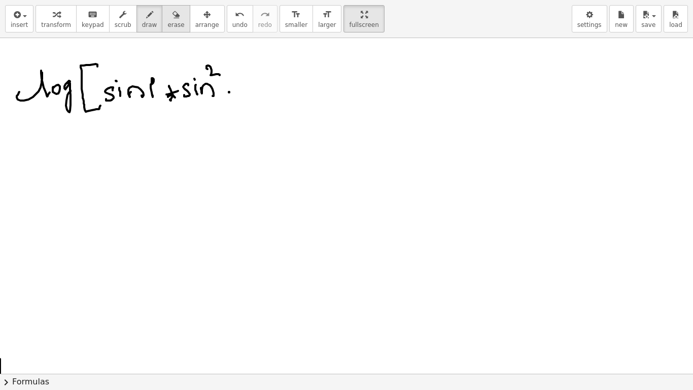
click at [167, 21] on span "erase" at bounding box center [175, 24] width 17 height 7
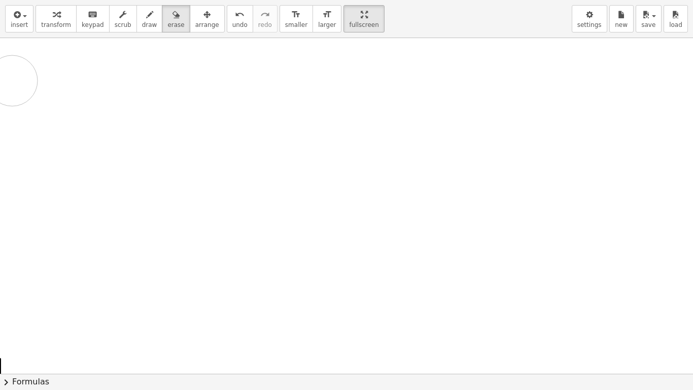
drag, startPoint x: 184, startPoint y: 47, endPoint x: 112, endPoint y: 32, distance: 73.4
click at [13, 81] on div at bounding box center [346, 367] width 693 height 671
click at [146, 21] on button "draw" at bounding box center [149, 18] width 26 height 27
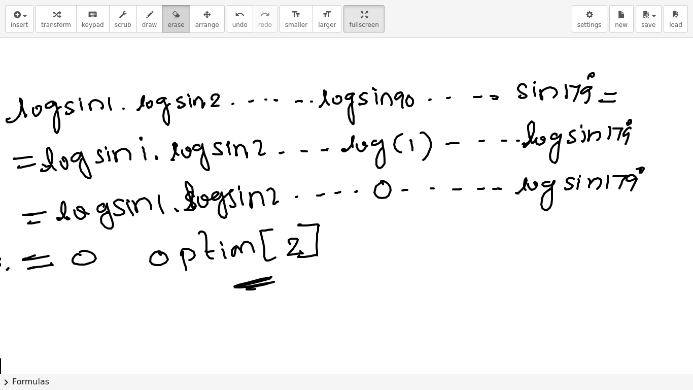
click at [167, 22] on span "erase" at bounding box center [175, 24] width 17 height 7
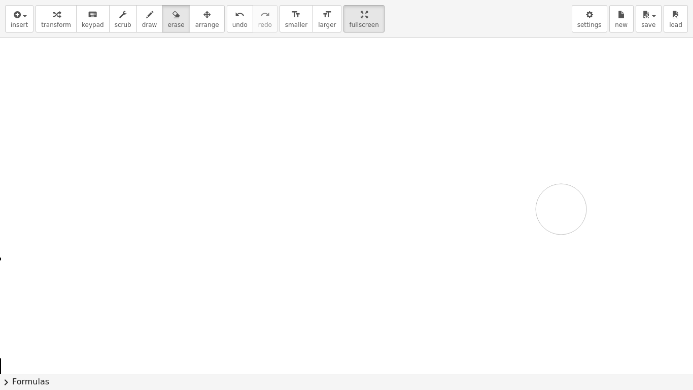
drag, startPoint x: 100, startPoint y: 117, endPoint x: 281, endPoint y: 56, distance: 190.6
click at [528, 209] on div at bounding box center [346, 367] width 693 height 671
click at [142, 26] on span "draw" at bounding box center [149, 24] width 15 height 7
